Goal: Task Accomplishment & Management: Manage account settings

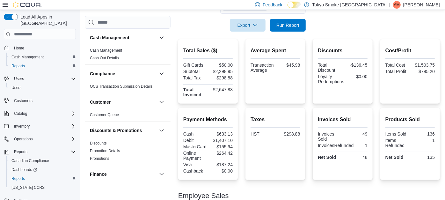
scroll to position [309, 0]
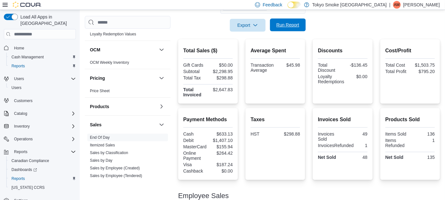
click at [281, 27] on span "Run Report" at bounding box center [288, 25] width 23 height 6
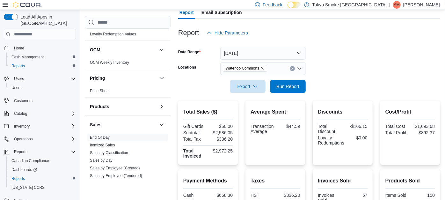
scroll to position [63, 0]
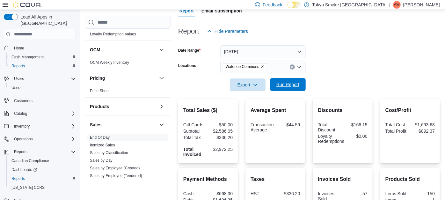
click at [295, 89] on span "Run Report" at bounding box center [288, 84] width 28 height 13
click at [421, 7] on p "[PERSON_NAME]" at bounding box center [421, 5] width 37 height 8
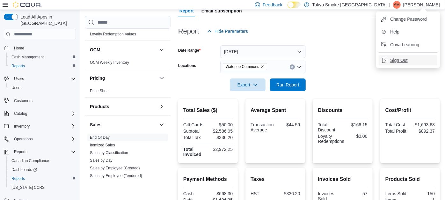
click at [399, 61] on span "Sign Out" at bounding box center [398, 60] width 17 height 6
